Goal: Answer question/provide support

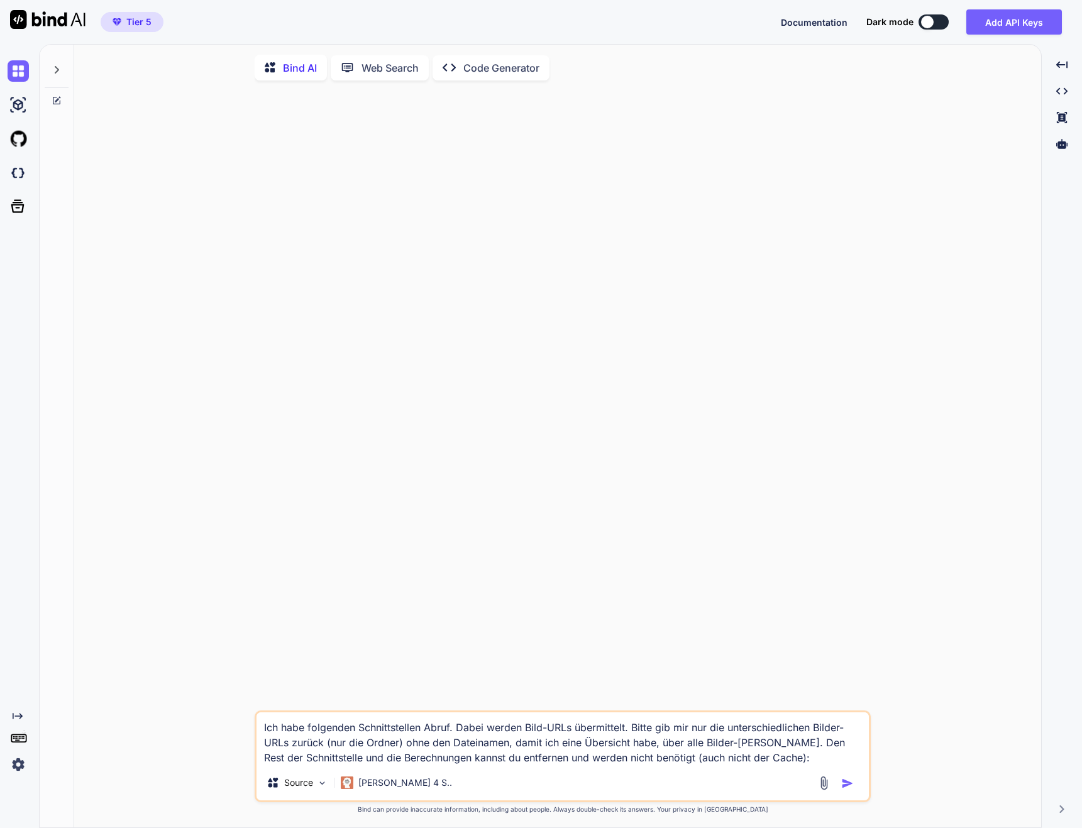
paste textarea "<?lor /* Ipsumdo 5.3 - 1359-00-02 - Sitametcons Adipiscin eli Seddoei-Temporinc…"
type textarea "Lor ipsu dolorsita Consecteturadi Elits. Doeiu tempor Inci-UTLa etdoloremag. Al…"
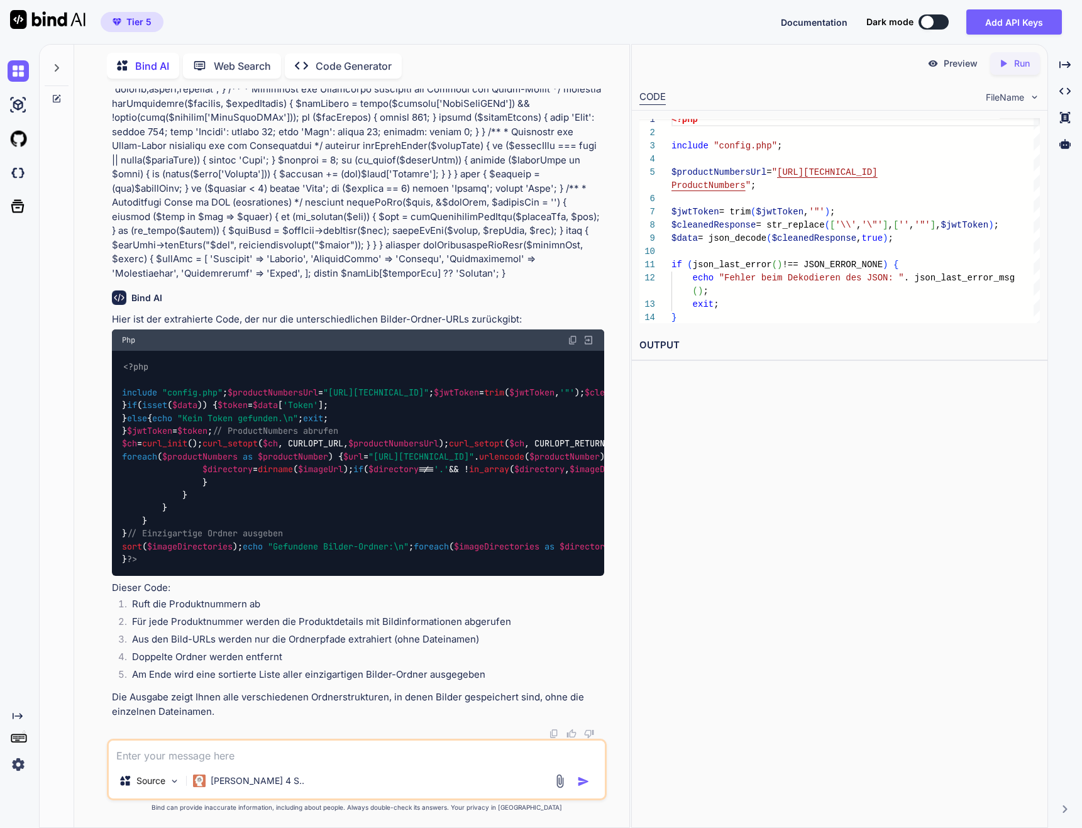
scroll to position [2667, 0]
click at [464, 406] on div "<?php include "config.php" ; $productNumbersUrl = "[URL][TECHNICAL_ID]" ; $jwtT…" at bounding box center [358, 463] width 492 height 225
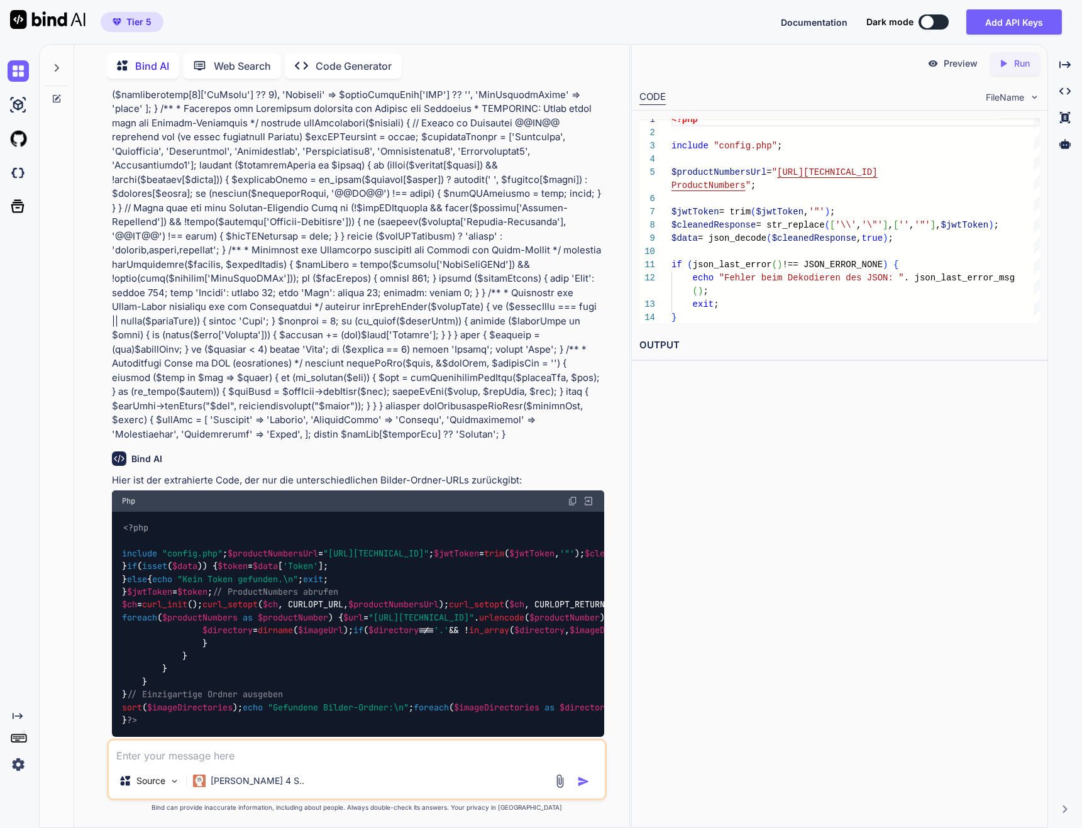
click at [576, 496] on img at bounding box center [573, 501] width 10 height 10
click at [204, 762] on textarea at bounding box center [357, 751] width 496 height 23
paste textarea "<?php include "config.php"; // Performance-Einstellungen set_time_limit(300); /…"
type textarea "Ok, ich habe den Code noch etwas angepasst. Erhalte aber ein Error 500 - Time O…"
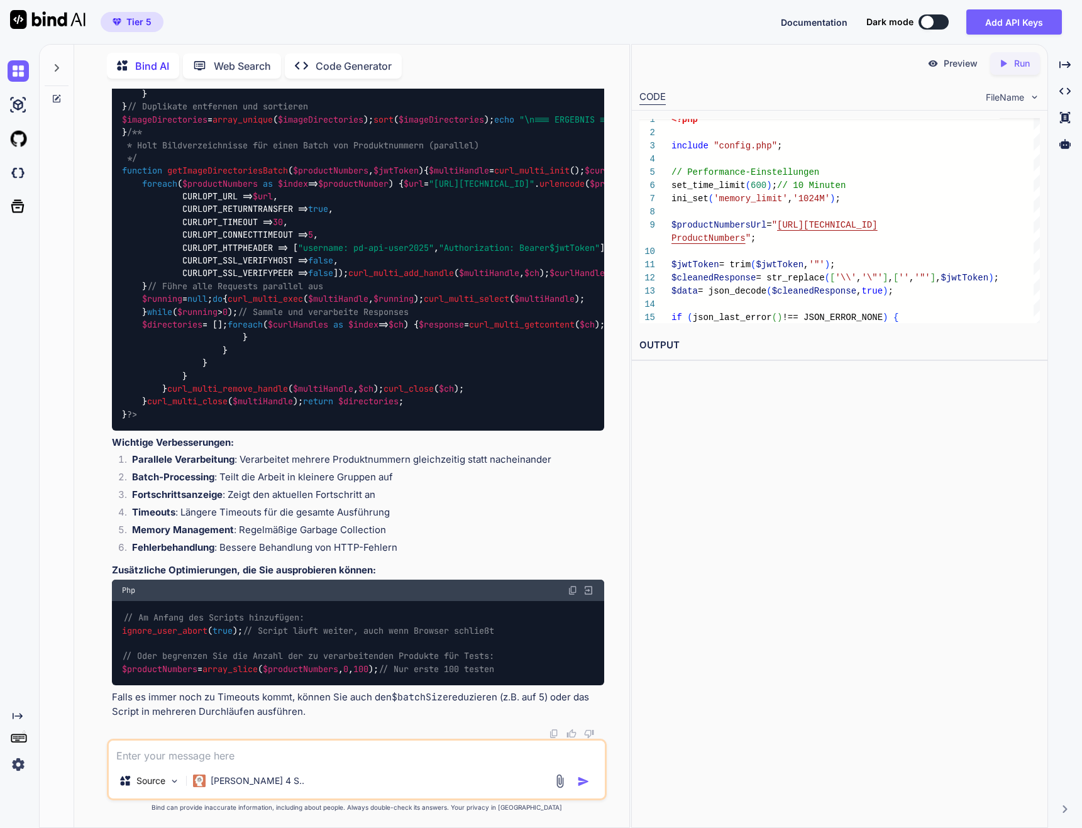
scroll to position [3686, 0]
click at [193, 758] on textarea at bounding box center [357, 751] width 496 height 23
paste textarea "=== ERGEBNIS === Gefundene Bilder-Ordner (0):"
type textarea "Ok, so geht es! Aber ich erhalte am Schluss === ERGEBNIS === Gefundene Bilder-O…"
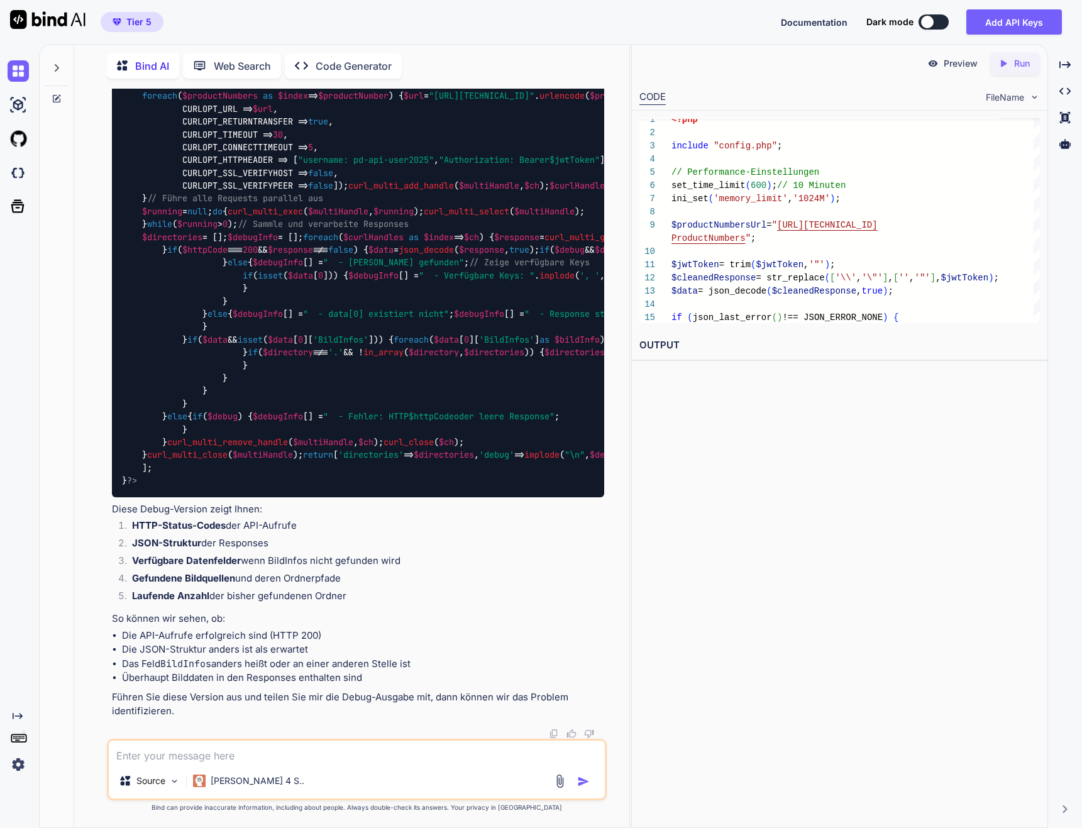
scroll to position [5725, 0]
click at [238, 762] on textarea at bounding box center [357, 751] width 496 height 23
paste textarea "Gefundene Produktnummern: 4704 Starte Verarbeitung... Fortschritt: 100/4704 (2.…"
type textarea "Ok, ich bekomme nun sowas: Gefundene Produktnummern: 4704 Starte Verarbeitung..…"
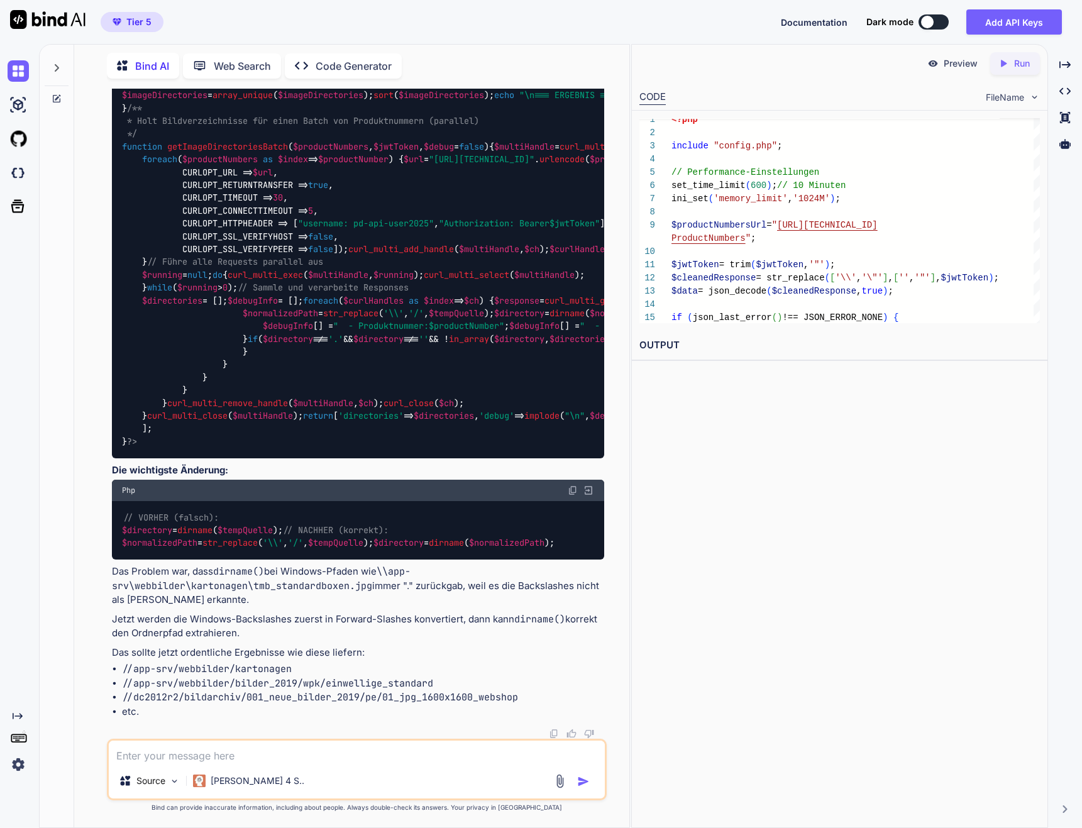
scroll to position [17056, 0]
